Goal: Find specific page/section: Find specific page/section

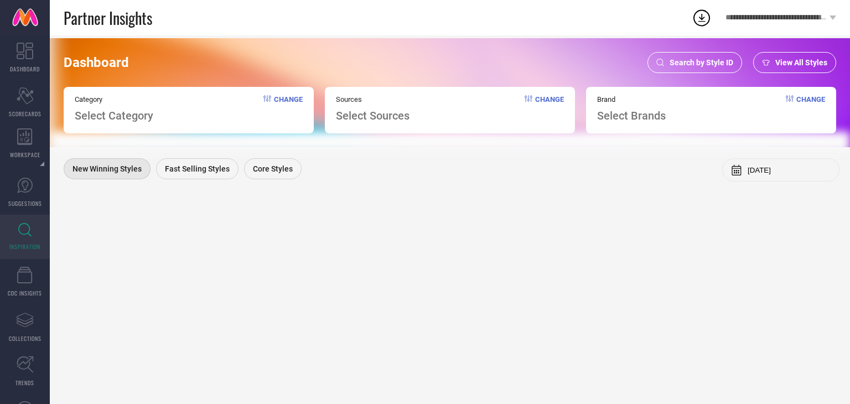
click at [677, 58] on span "Search by Style ID" at bounding box center [701, 62] width 64 height 9
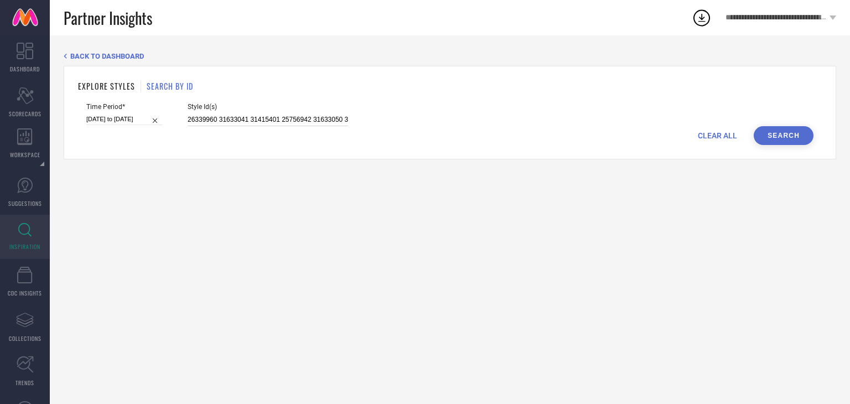
click at [188, 118] on input "26339960 31633041 31415401 25756942 31633050 30426545 25756694 33638550 2923966…" at bounding box center [268, 119] width 160 height 13
paste input "33009113 31942028 33009064 33009184 33167850 33009060 33009040 33725964 3194202…"
type input "33009113 31942028 33009064 33009184 33167850 33009060 33009040 33725964 3194202…"
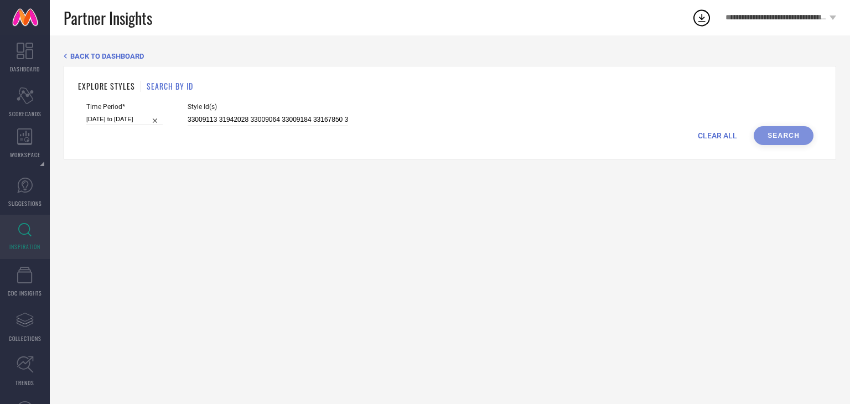
scroll to position [0, 1404]
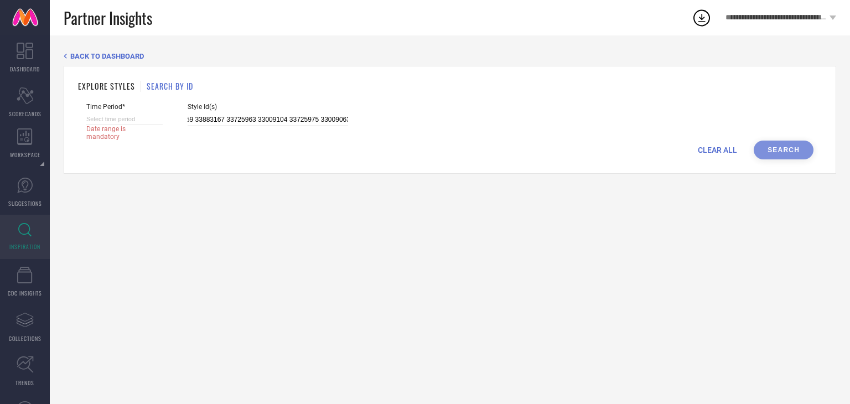
select select "7"
select select "2025"
select select "8"
select select "2025"
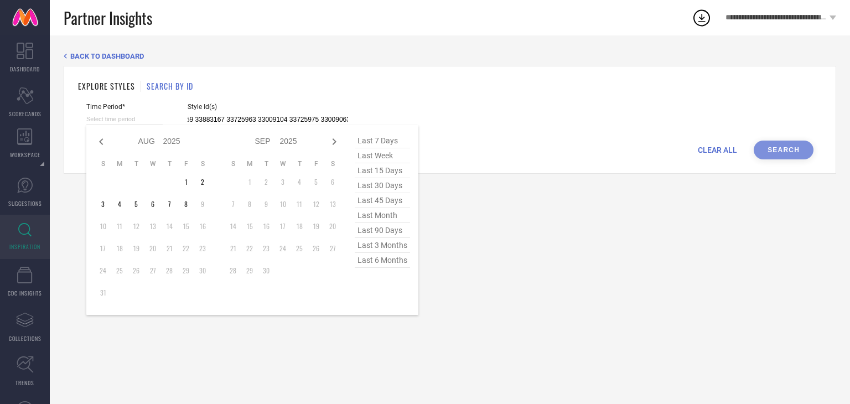
click at [155, 120] on input at bounding box center [124, 119] width 76 height 12
type input "33009113 31942028 33009064 33009184 33167850 33009060 33009040 33725964 3194202…"
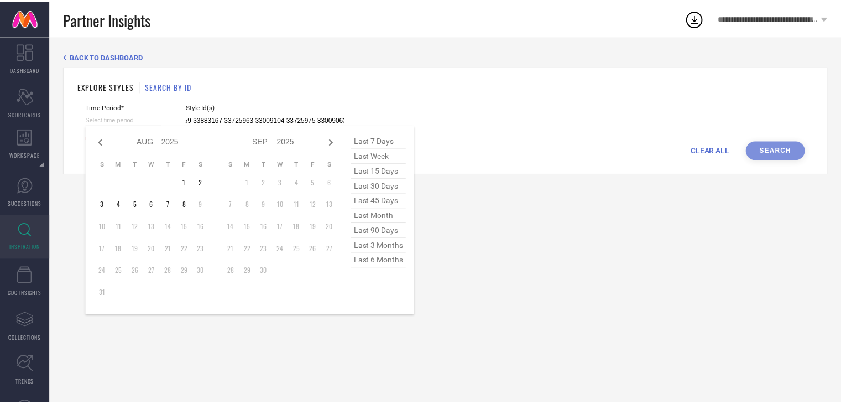
scroll to position [0, 0]
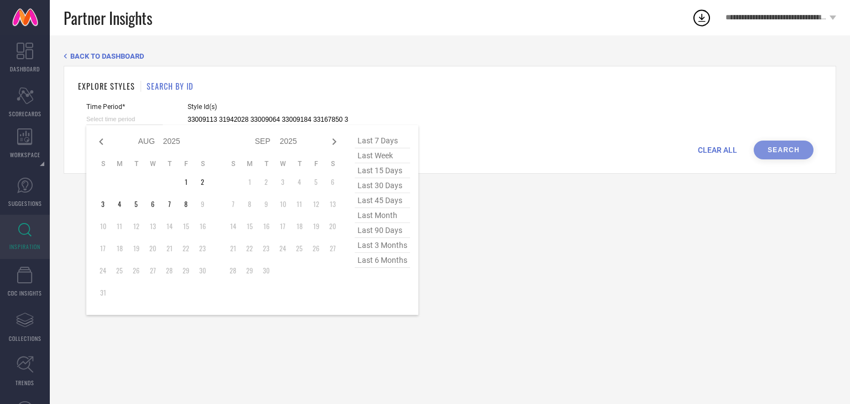
click at [389, 183] on span "last 30 days" at bounding box center [382, 185] width 55 height 15
type input "[DATE] to [DATE]"
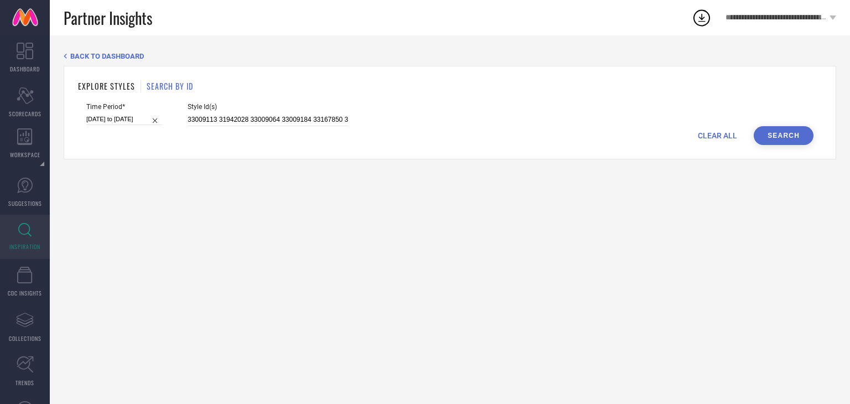
click at [774, 136] on button "Search" at bounding box center [783, 135] width 60 height 19
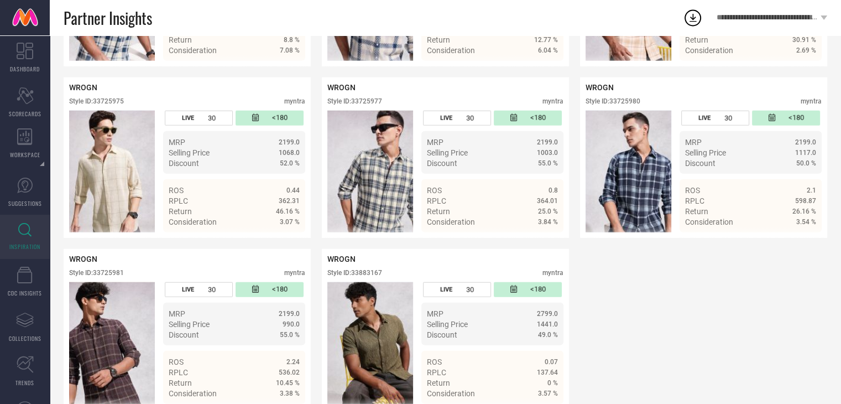
scroll to position [2836, 0]
